Goal: Task Accomplishment & Management: Complete application form

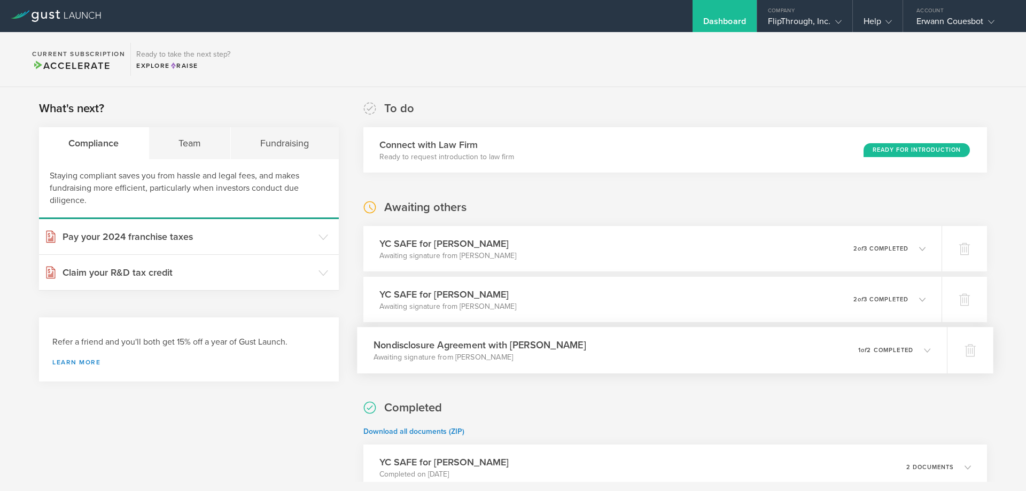
click at [609, 349] on div "Nondisclosure Agreement with [PERSON_NAME] Awaiting signature from [PERSON_NAME…" at bounding box center [652, 350] width 590 height 47
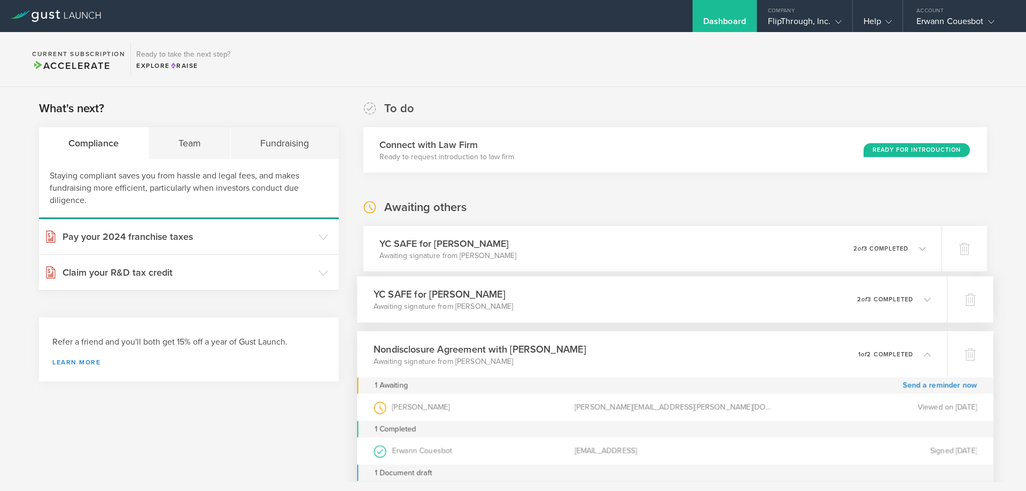
click at [631, 302] on div "YC SAFE for [PERSON_NAME] Awaiting signature from [PERSON_NAME] 0 undeliverable…" at bounding box center [652, 299] width 590 height 47
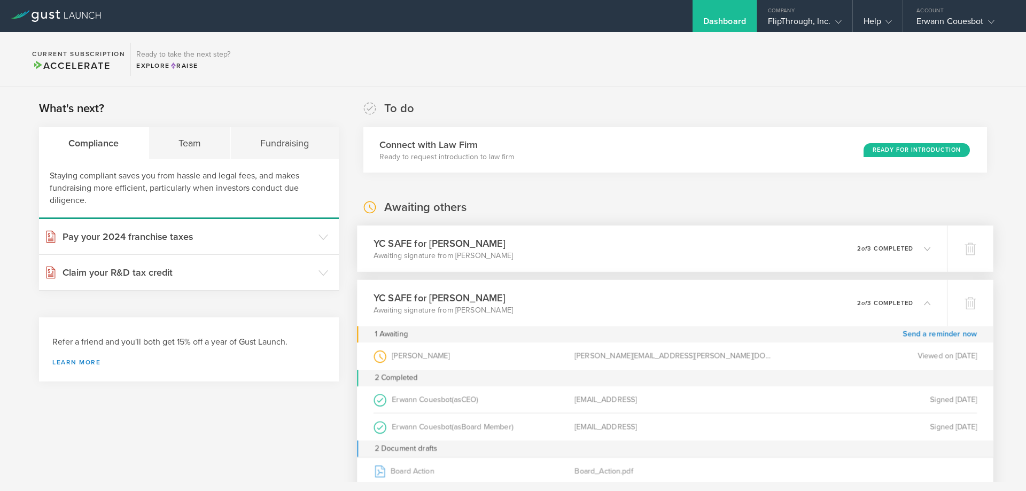
click at [754, 247] on div "YC SAFE for [PERSON_NAME] Awaiting signature from [PERSON_NAME] 0 undeliverable…" at bounding box center [652, 249] width 590 height 47
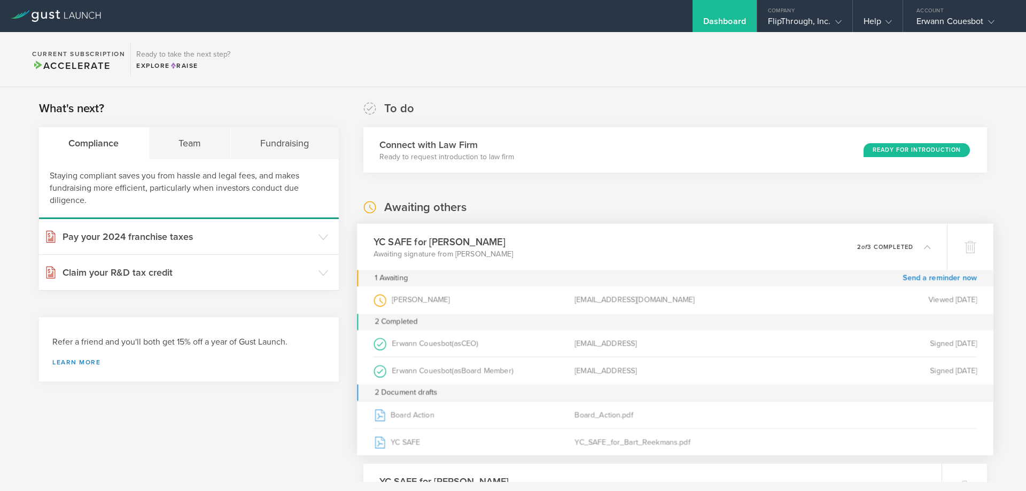
click at [754, 247] on div "YC SAFE for [PERSON_NAME] Awaiting signature from [PERSON_NAME] 0 undeliverable…" at bounding box center [652, 247] width 590 height 47
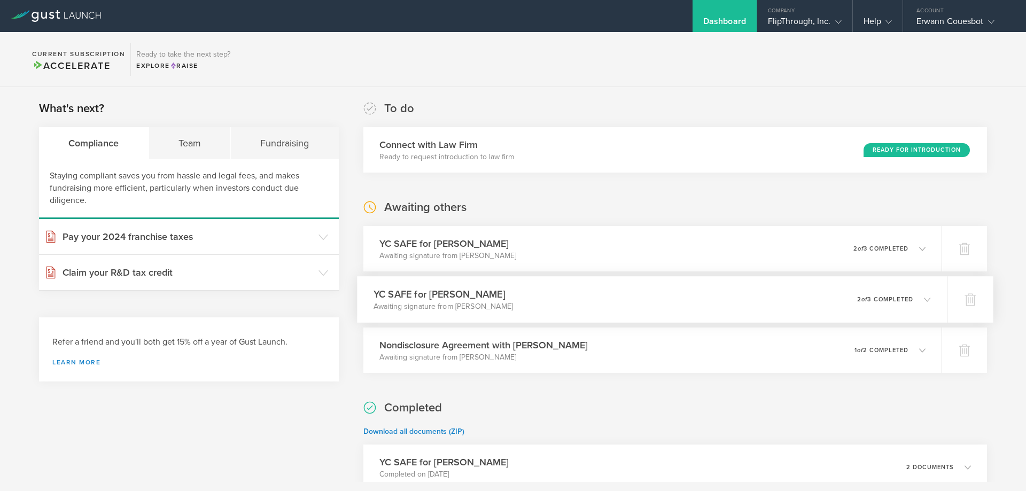
click at [745, 295] on div "YC SAFE for [PERSON_NAME] Awaiting signature from [PERSON_NAME] 0 undeliverable…" at bounding box center [652, 299] width 590 height 47
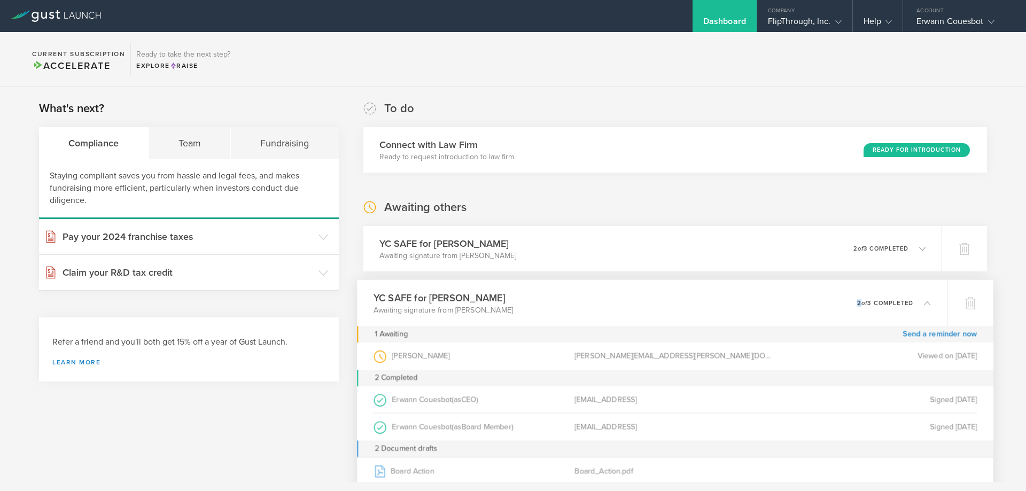
click at [745, 295] on div "YC SAFE for [PERSON_NAME] Awaiting signature from [PERSON_NAME] 0 undeliverable…" at bounding box center [652, 303] width 590 height 47
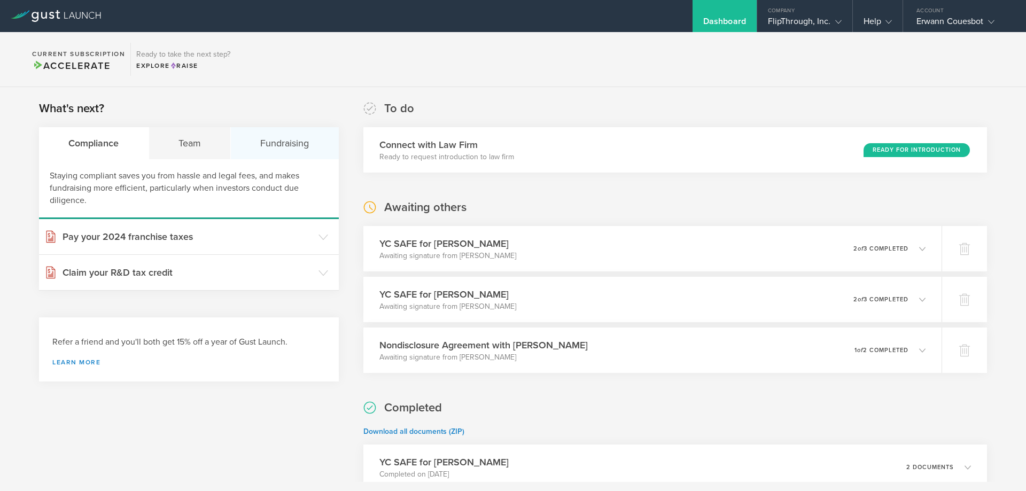
click at [264, 137] on div "Fundraising" at bounding box center [285, 143] width 108 height 32
click at [824, 28] on div "FlipThrough, Inc." at bounding box center [805, 24] width 74 height 16
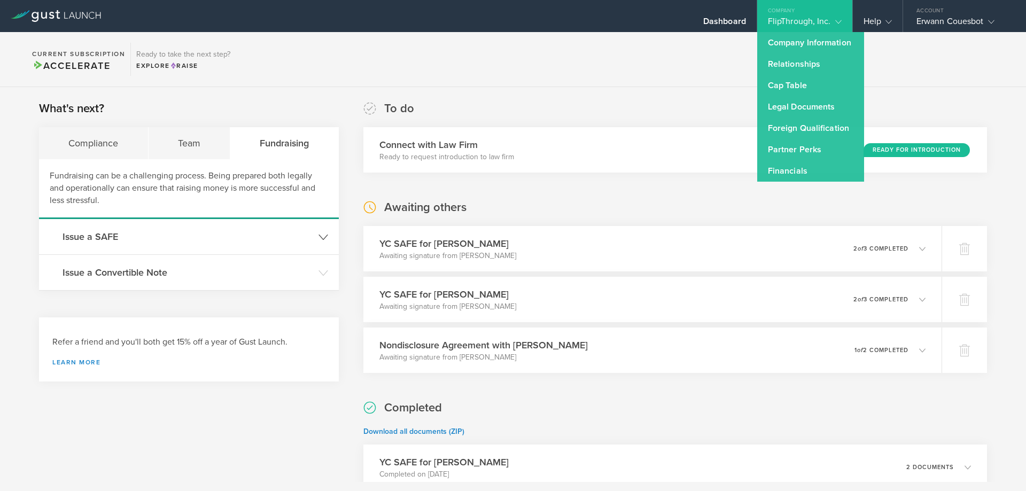
drag, startPoint x: 119, startPoint y: 241, endPoint x: 160, endPoint y: 244, distance: 41.8
click at [120, 240] on h3 "Issue a SAFE" at bounding box center [188, 237] width 251 height 14
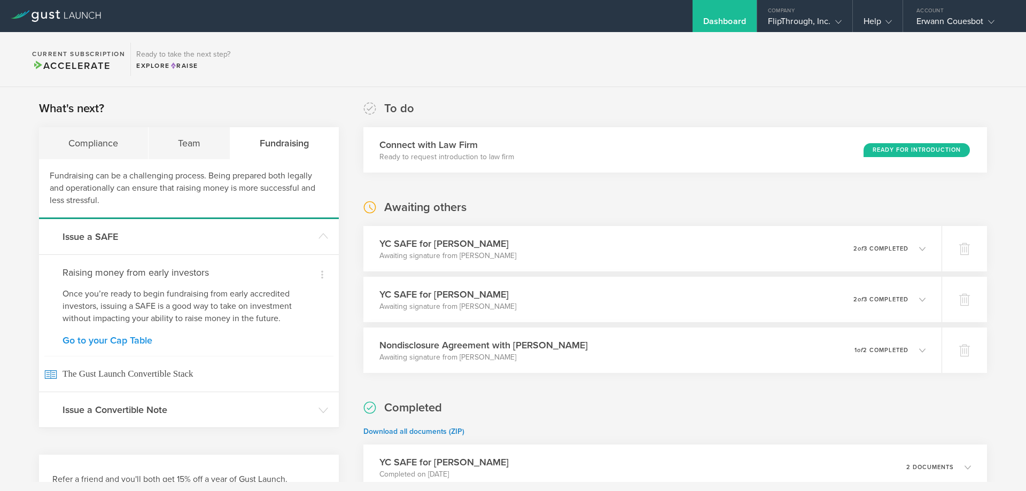
click at [116, 344] on link "Go to your Cap Table" at bounding box center [189, 341] width 253 height 10
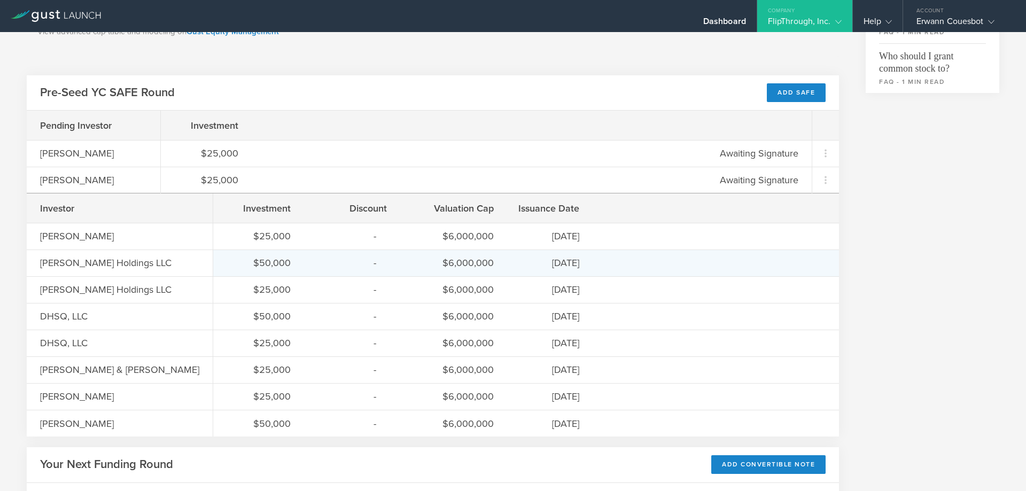
scroll to position [494, 0]
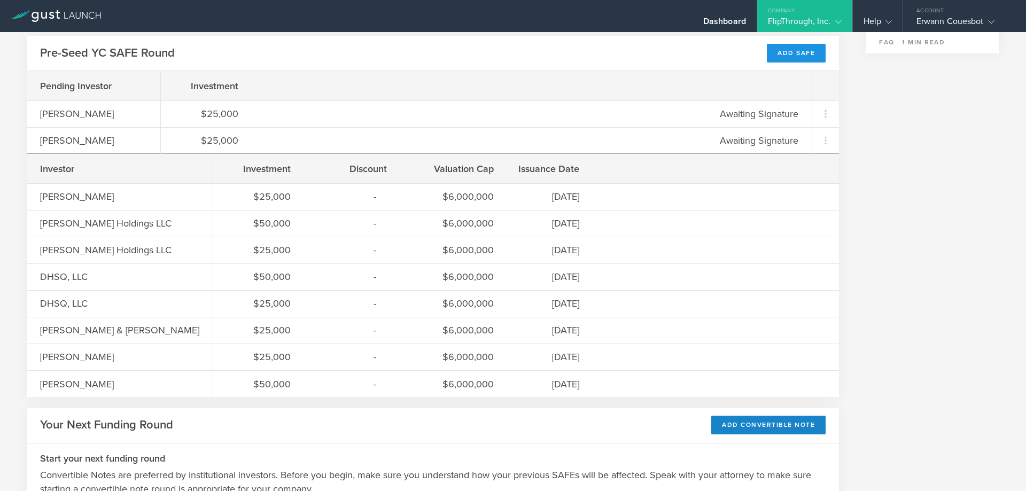
click at [812, 49] on div "Add SAFE" at bounding box center [796, 53] width 59 height 19
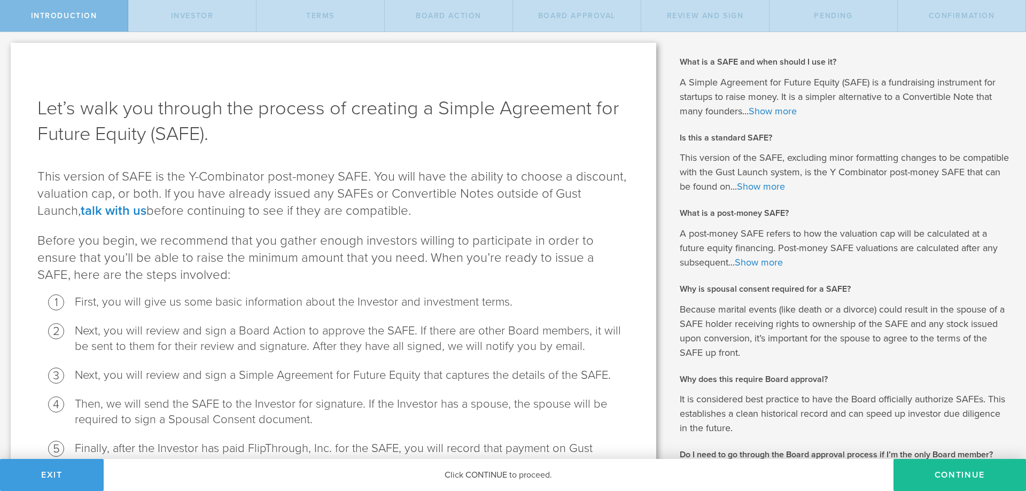
click at [876, 471] on div "Click CONTINUE to proceed." at bounding box center [499, 475] width 790 height 32
click at [895, 474] on button "Continue" at bounding box center [960, 475] width 133 height 32
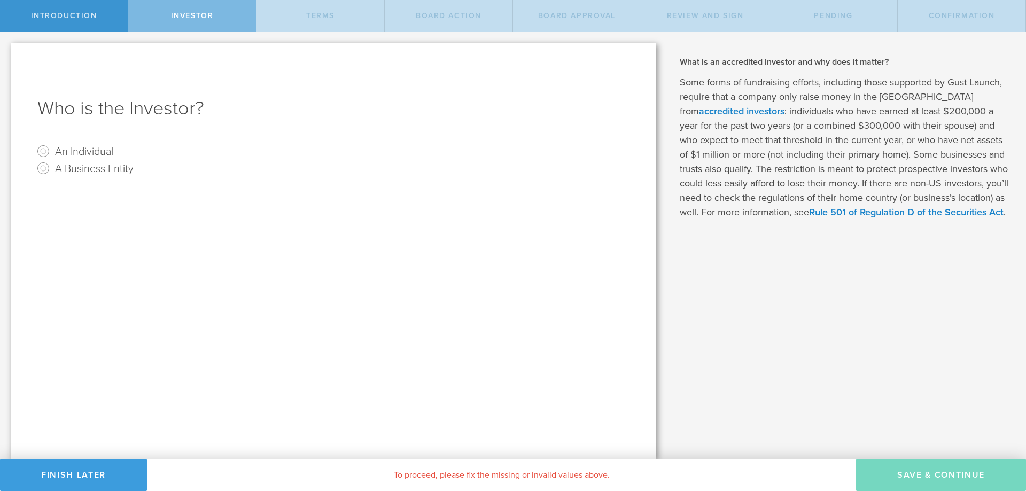
drag, startPoint x: 67, startPoint y: 473, endPoint x: 181, endPoint y: 352, distance: 166.4
click at [181, 32] on div "Introduction Investor terms Board Action Board Approval Review and Sign Pending…" at bounding box center [513, 16] width 1026 height 32
click at [181, 352] on div "Who is the Investor? An Individual A Business Entity" at bounding box center [334, 251] width 646 height 416
drag, startPoint x: 86, startPoint y: 470, endPoint x: 92, endPoint y: 469, distance: 6.5
click at [87, 470] on button "Finish Later" at bounding box center [73, 475] width 147 height 32
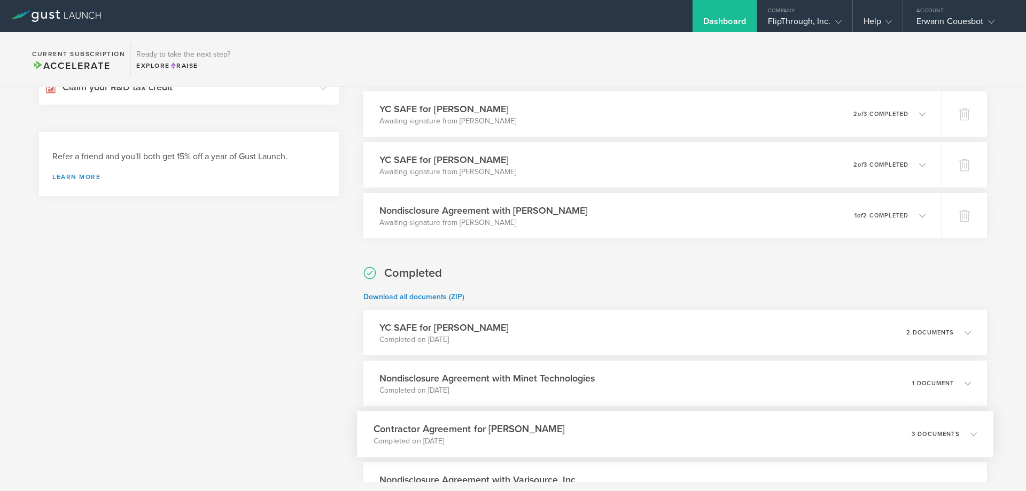
scroll to position [282, 0]
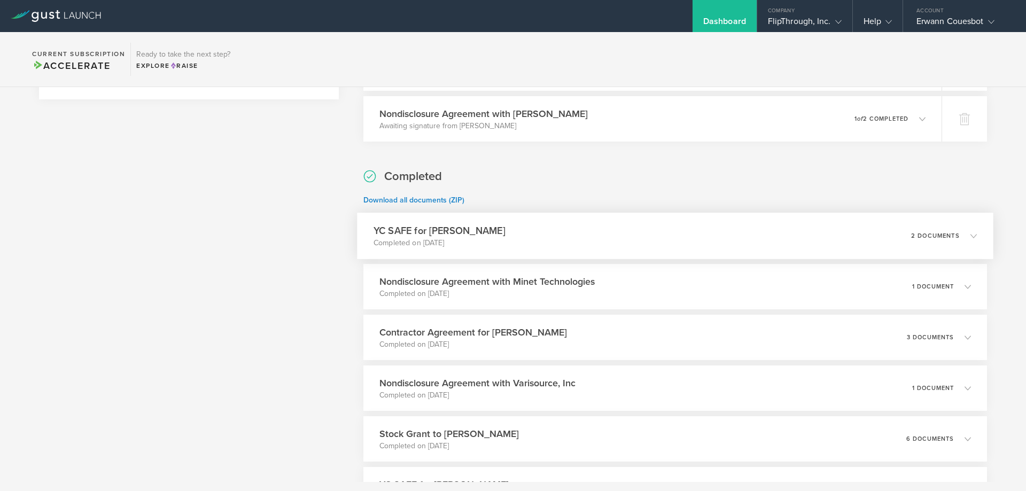
click at [589, 233] on div "YC SAFE for Drew Cesario Completed on Sep 24, 2025 2 documents" at bounding box center [675, 236] width 637 height 47
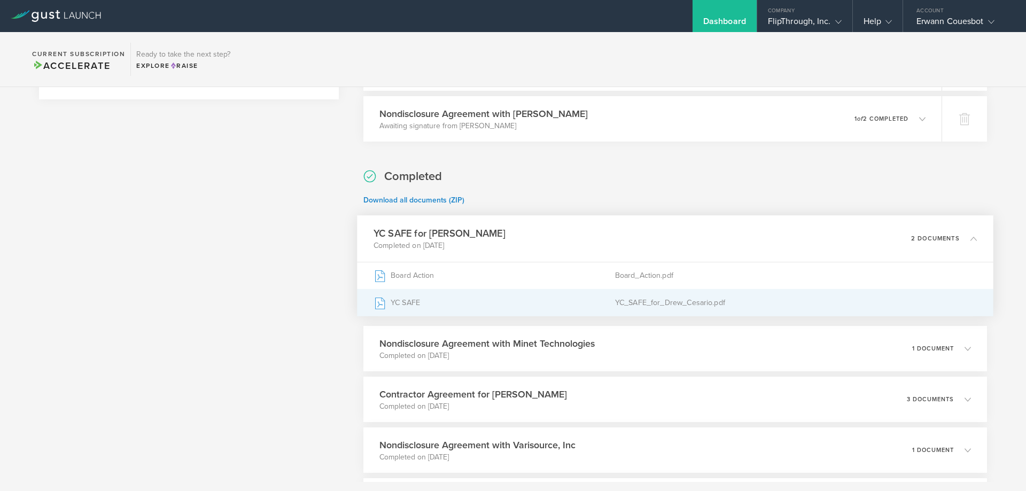
click at [648, 304] on div "YC_SAFE_for_Drew_Cesario.pdf" at bounding box center [796, 303] width 362 height 27
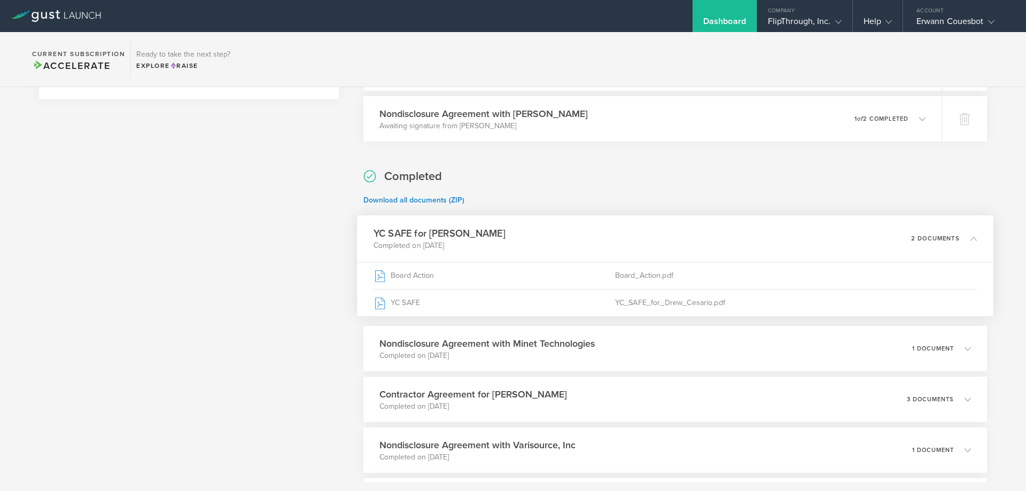
click at [975, 229] on div "YC SAFE for Drew Cesario Completed on Sep 24, 2025 2 documents" at bounding box center [675, 238] width 637 height 47
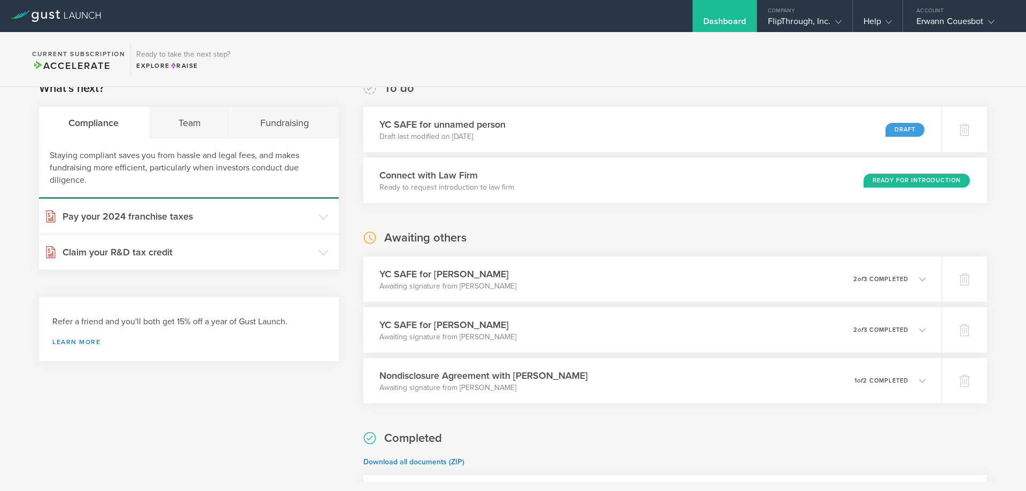
scroll to position [0, 0]
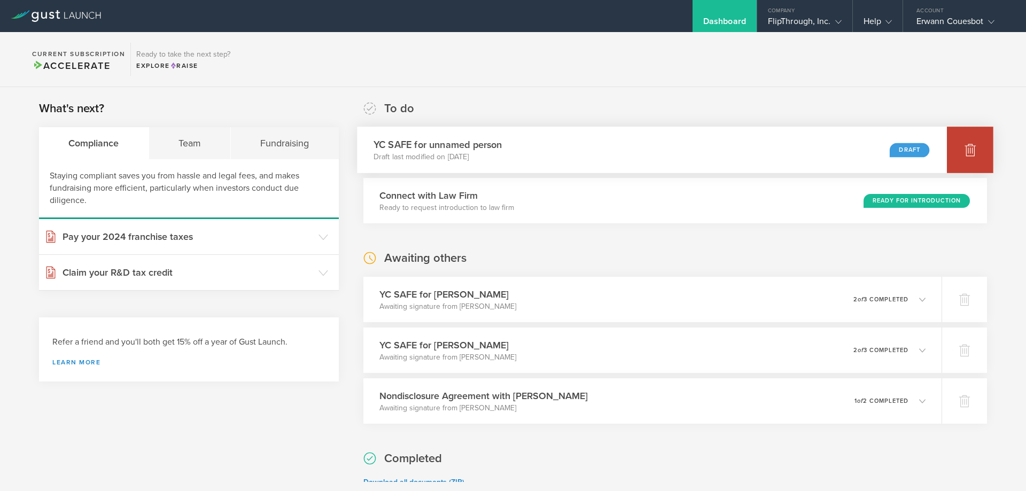
click at [955, 149] on div at bounding box center [970, 150] width 47 height 47
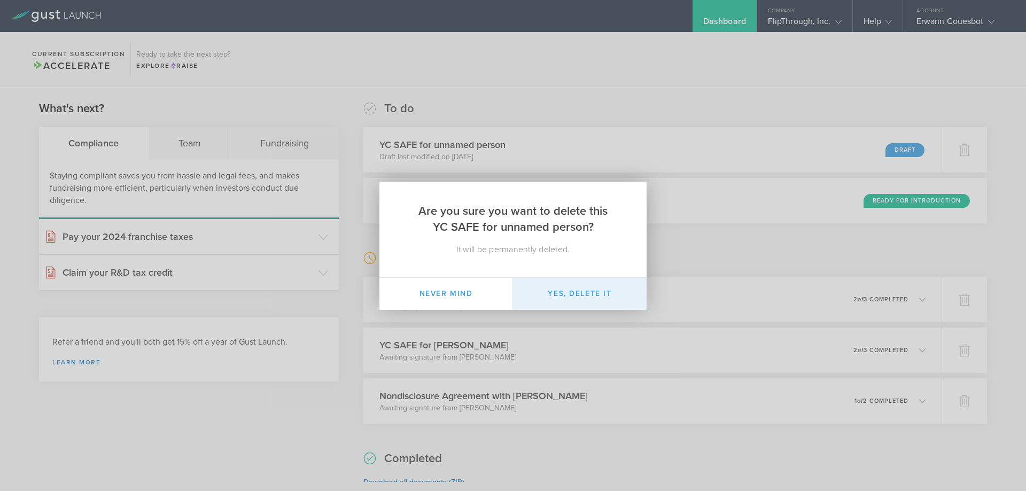
click at [589, 288] on button "Yes, delete it" at bounding box center [580, 294] width 134 height 32
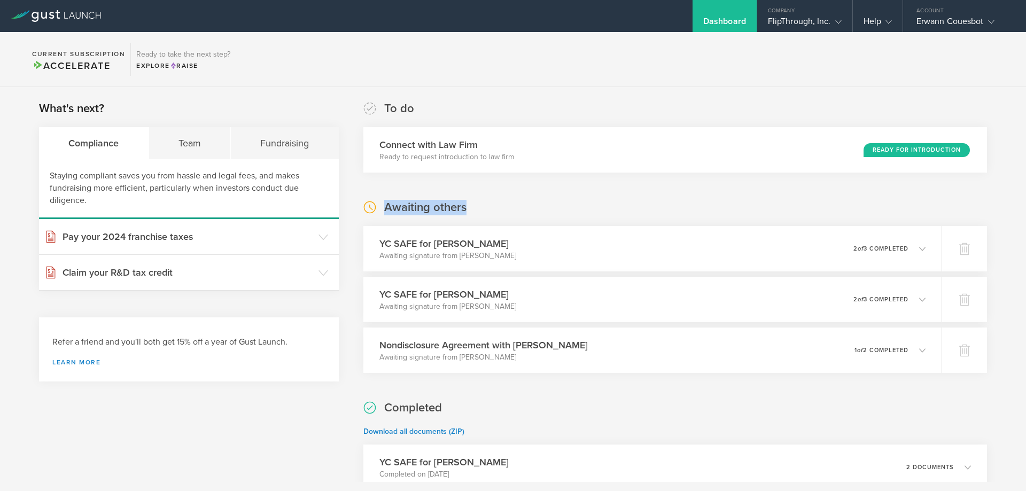
drag, startPoint x: 475, startPoint y: 206, endPoint x: 358, endPoint y: 197, distance: 117.4
click at [273, 267] on header "Claim your R&D tax credit" at bounding box center [189, 272] width 300 height 35
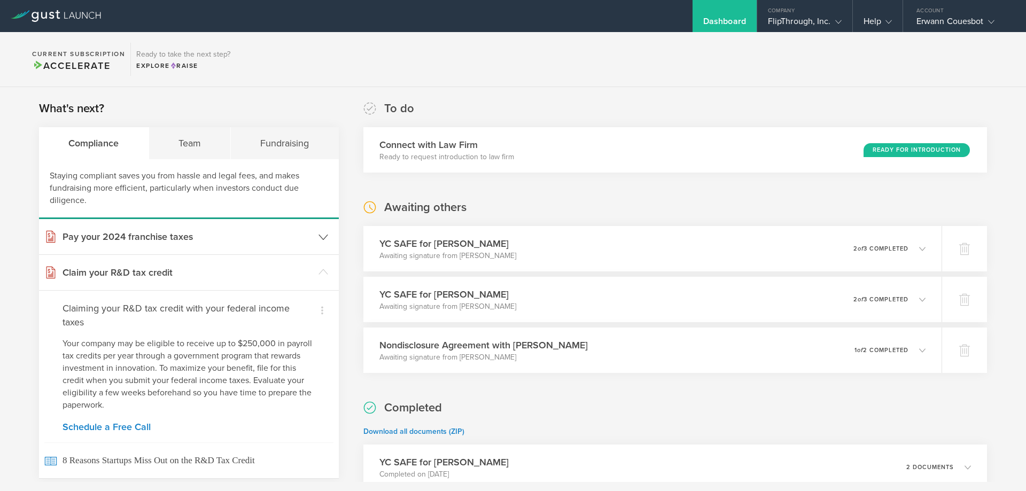
click at [285, 234] on h3 "Pay your 2024 franchise taxes" at bounding box center [188, 237] width 251 height 14
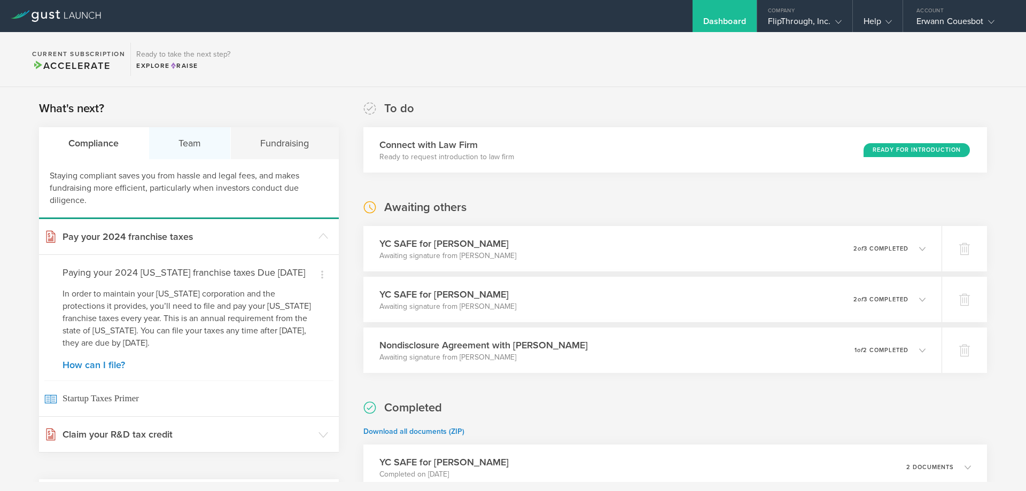
click at [204, 146] on div "Team" at bounding box center [190, 143] width 82 height 32
